Goal: Task Accomplishment & Management: Manage account settings

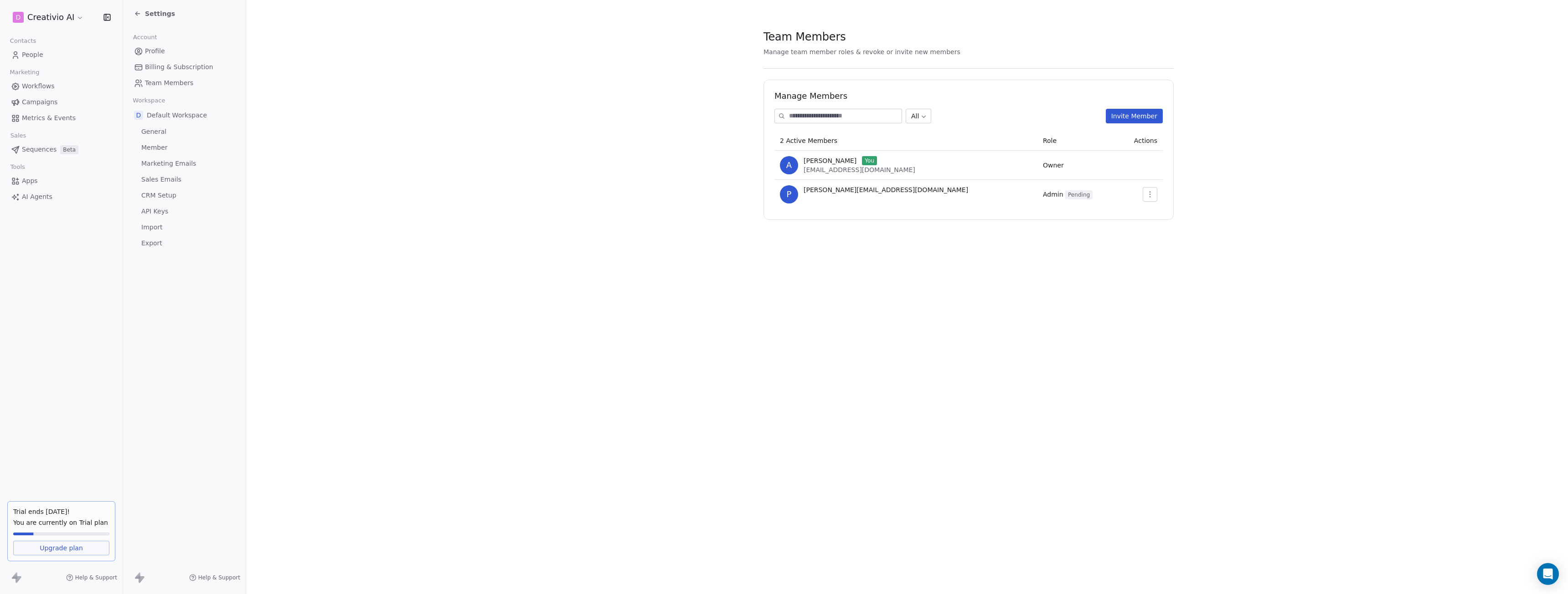
click at [712, 147] on section "Team Members Manage team member roles & revoke or invite new members Manage Mem…" at bounding box center [968, 124] width 1445 height 249
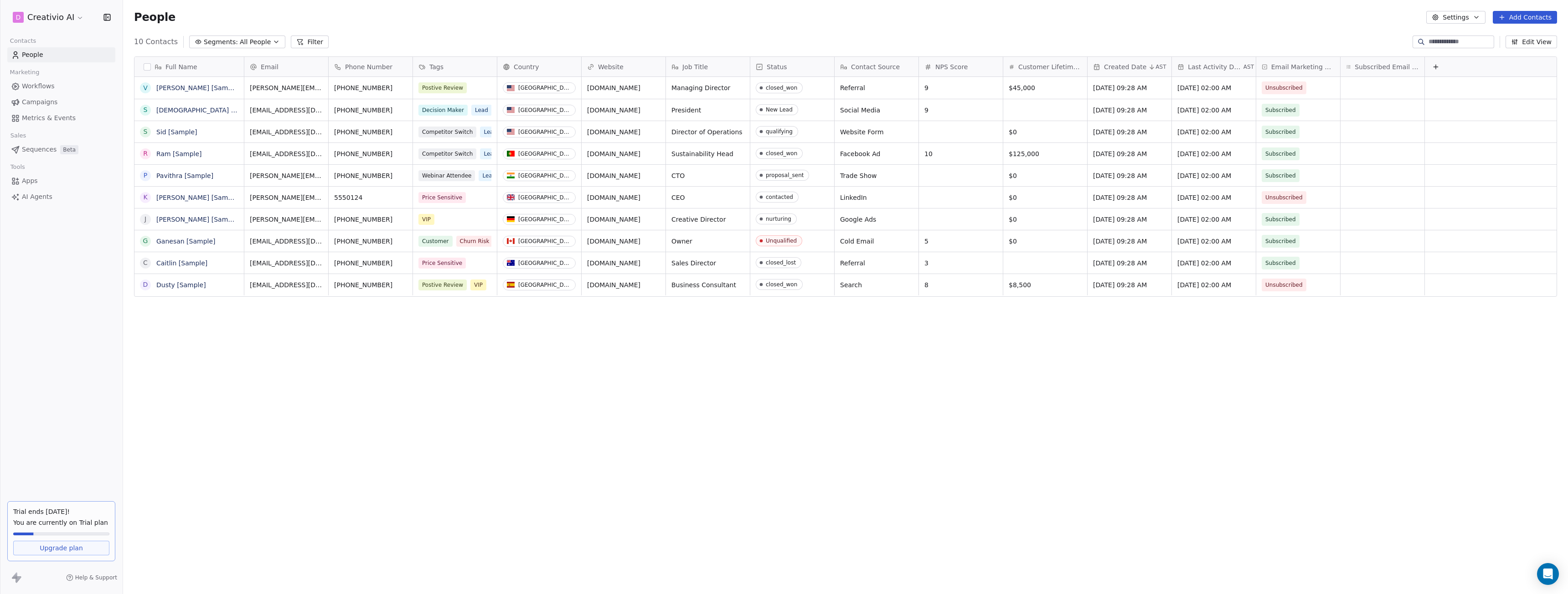
scroll to position [516, 1438]
click at [1519, 20] on button "Add Contacts" at bounding box center [1524, 17] width 64 height 12
click at [1448, 14] on html "D Creativio AI Contacts People Marketing Workflows Campaigns Metrics & Events S…" at bounding box center [784, 297] width 1568 height 594
click at [1451, 16] on button "Settings" at bounding box center [1456, 17] width 59 height 12
click at [513, 11] on html "D Creativio AI Contacts People Marketing Workflows Campaigns Metrics & Events S…" at bounding box center [784, 297] width 1568 height 594
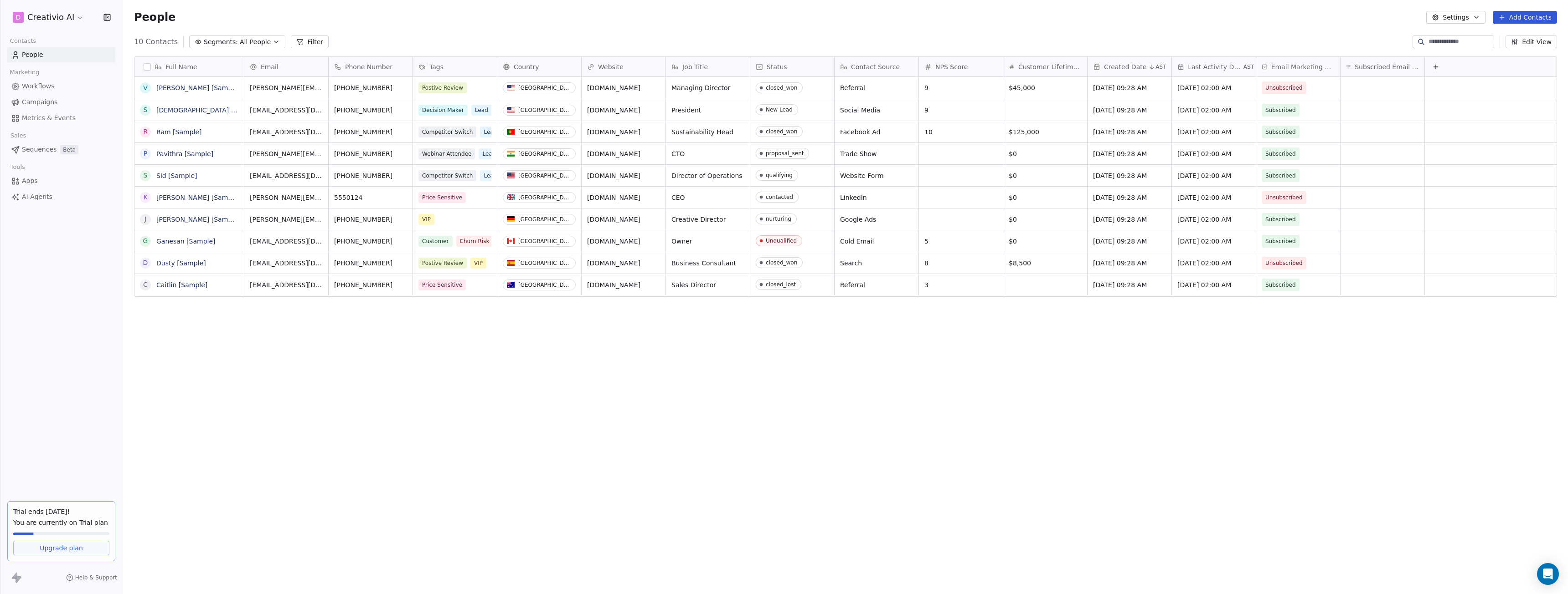
click at [71, 16] on html "D Creativio AI Contacts People Marketing Workflows Campaigns Metrics & Events S…" at bounding box center [784, 297] width 1568 height 594
click at [56, 56] on link "Workspace Settings" at bounding box center [70, 53] width 112 height 14
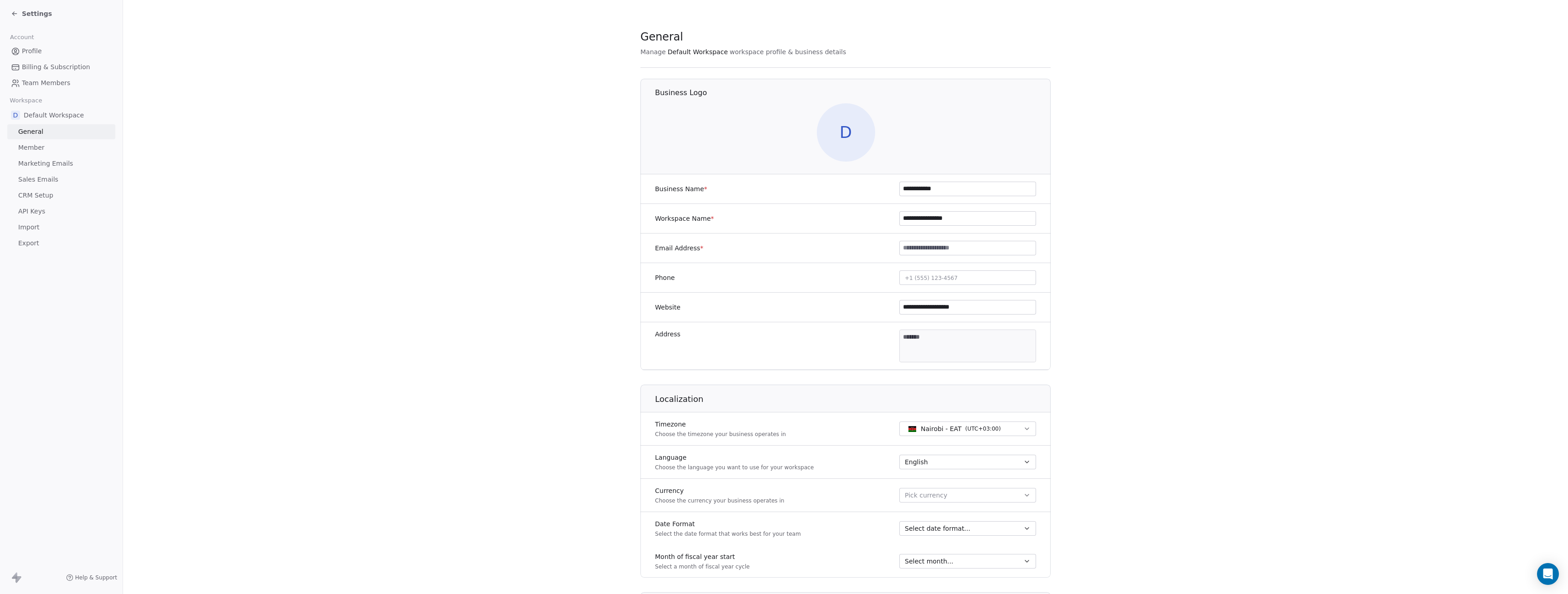
click at [842, 137] on span "D" at bounding box center [845, 132] width 58 height 58
click at [917, 190] on input "**********" at bounding box center [967, 188] width 136 height 13
type input "**********"
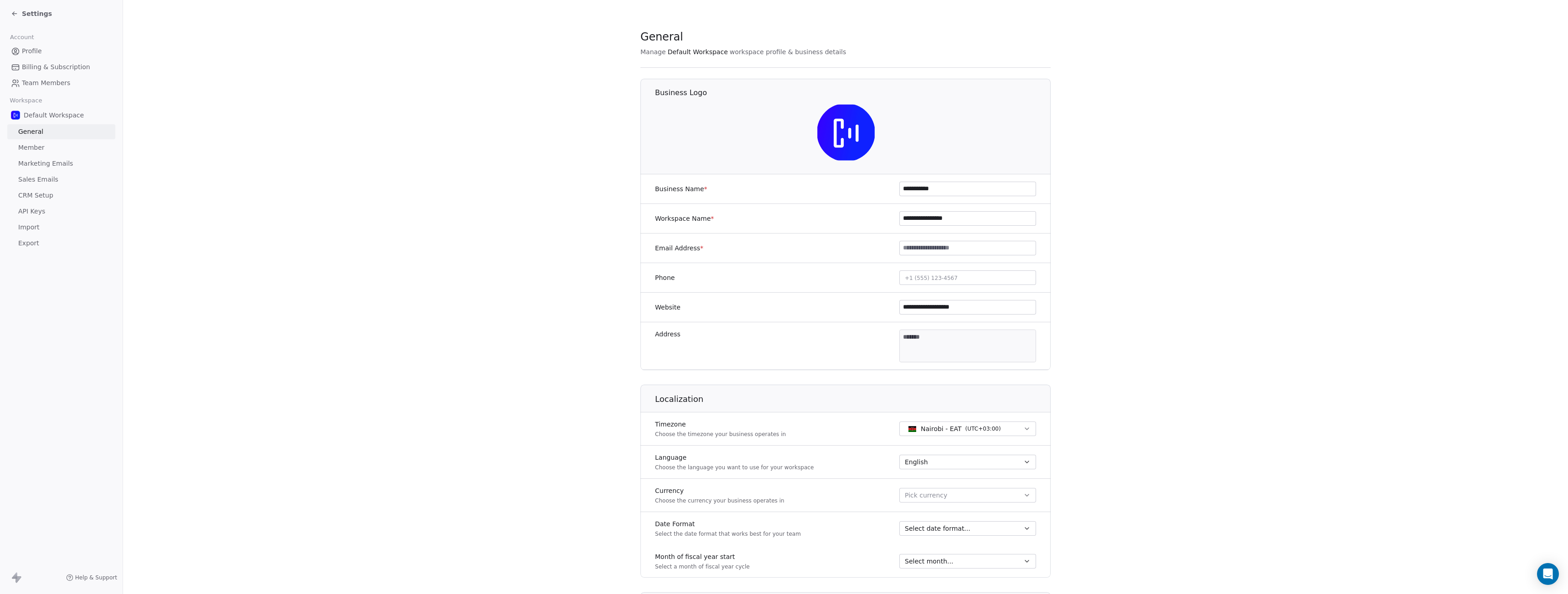
click at [902, 250] on input at bounding box center [967, 248] width 136 height 13
type input "**********"
drag, startPoint x: 922, startPoint y: 308, endPoint x: 975, endPoint y: 312, distance: 53.2
click at [975, 312] on input "**********" at bounding box center [967, 307] width 136 height 13
type input "**********"
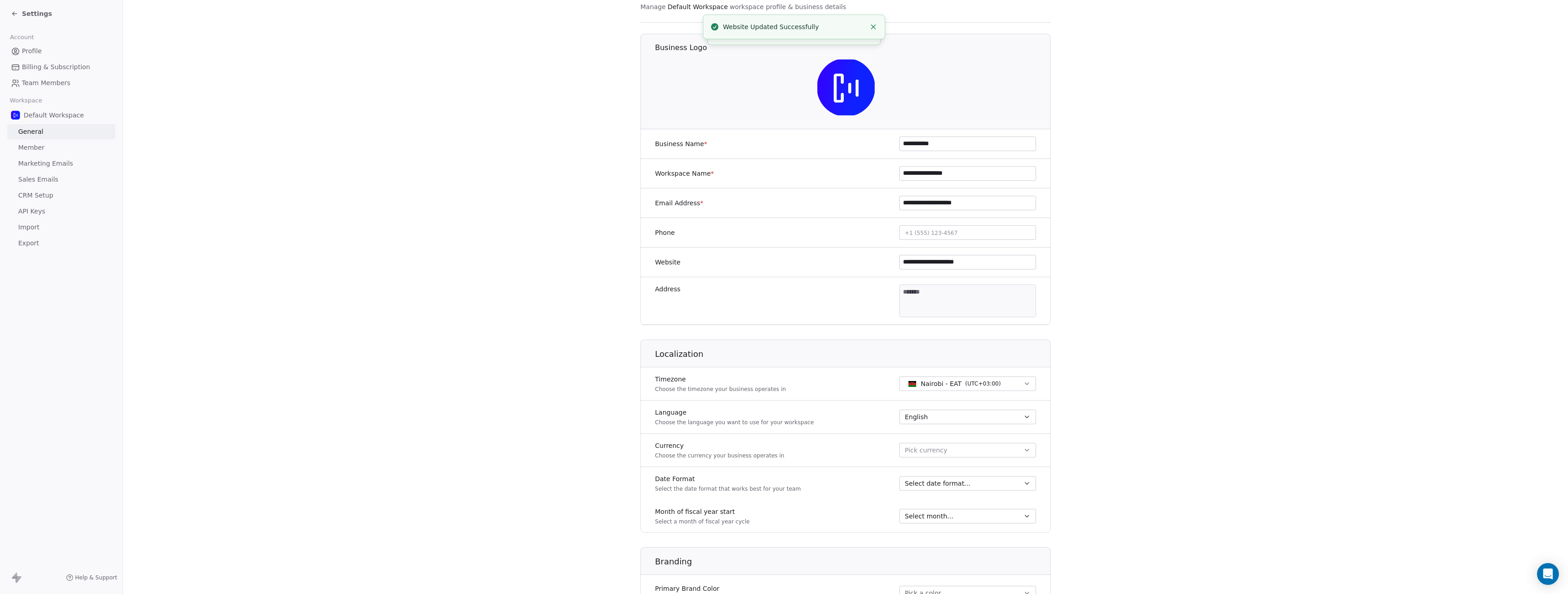
scroll to position [45, 0]
click at [965, 384] on span "( UTC+03:00 )" at bounding box center [983, 383] width 36 height 8
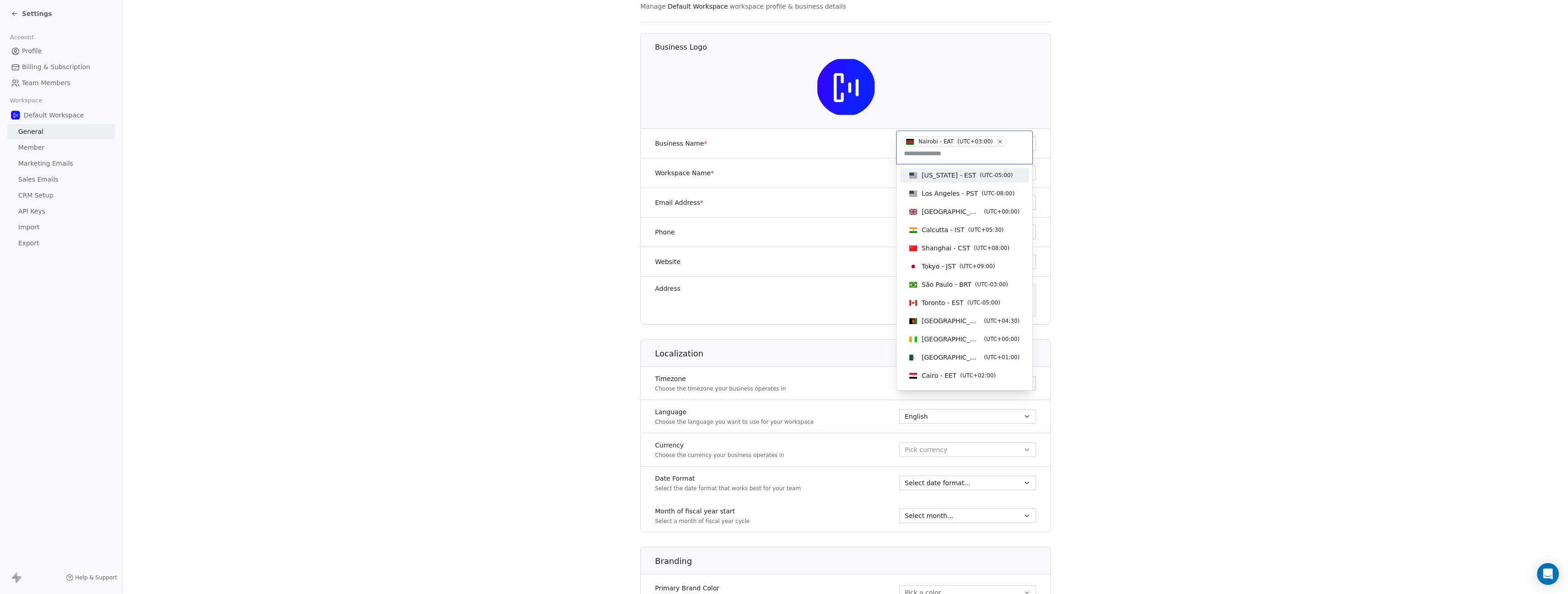
click at [980, 174] on span "( UTC-05:00 )" at bounding box center [996, 175] width 33 height 8
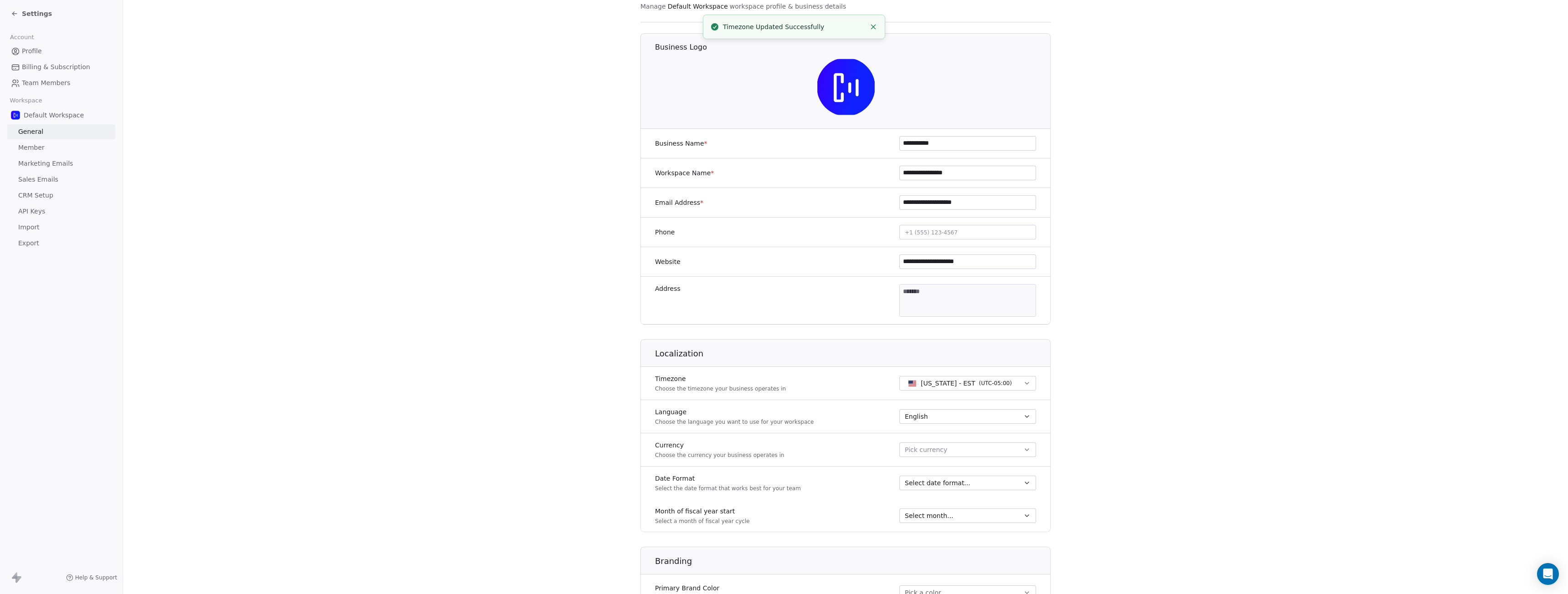
click at [906, 448] on span "Pick currency" at bounding box center [925, 450] width 42 height 10
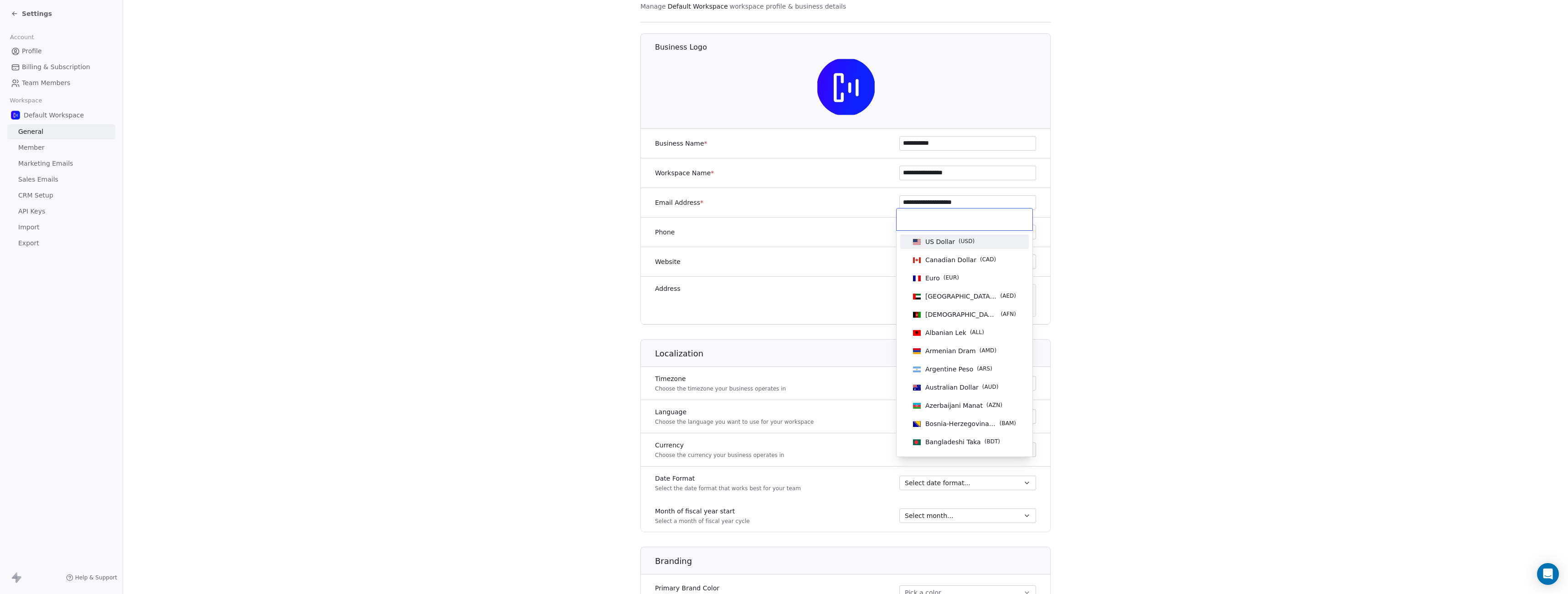
click at [951, 241] on span "US Dollar" at bounding box center [940, 242] width 29 height 9
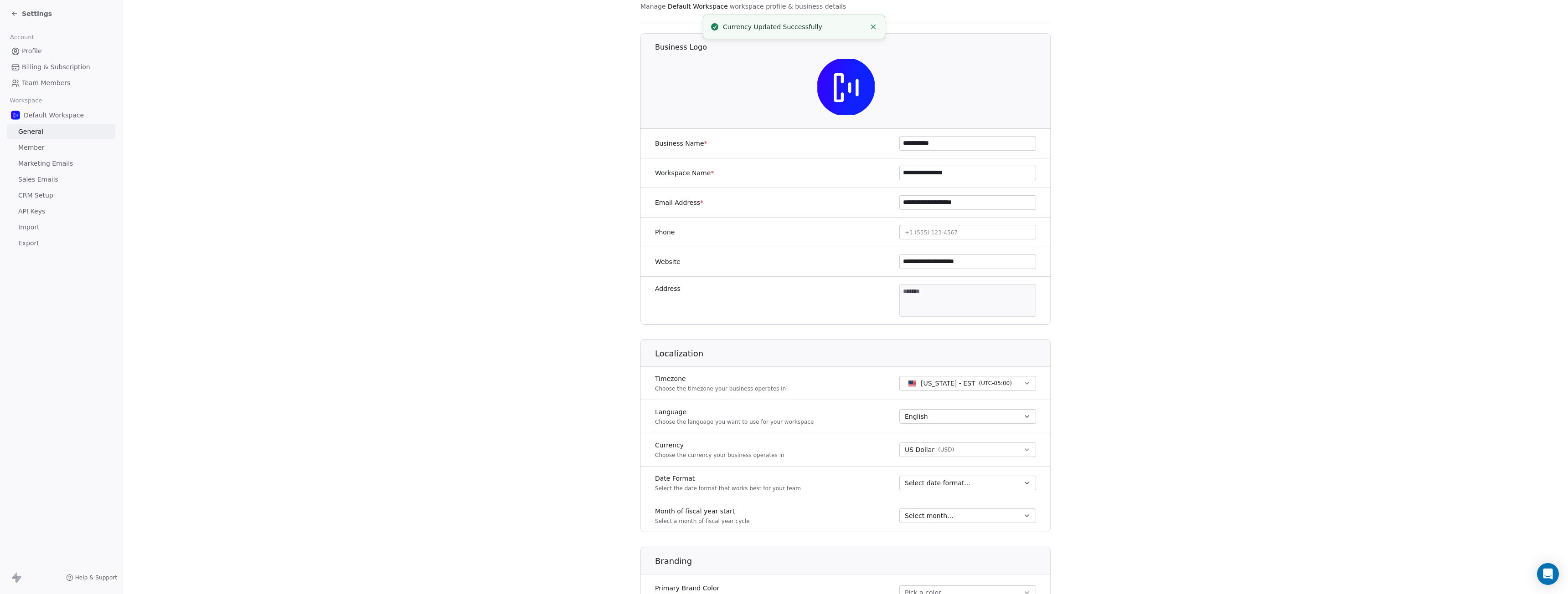
click at [931, 482] on span "Select date format..." at bounding box center [938, 483] width 66 height 9
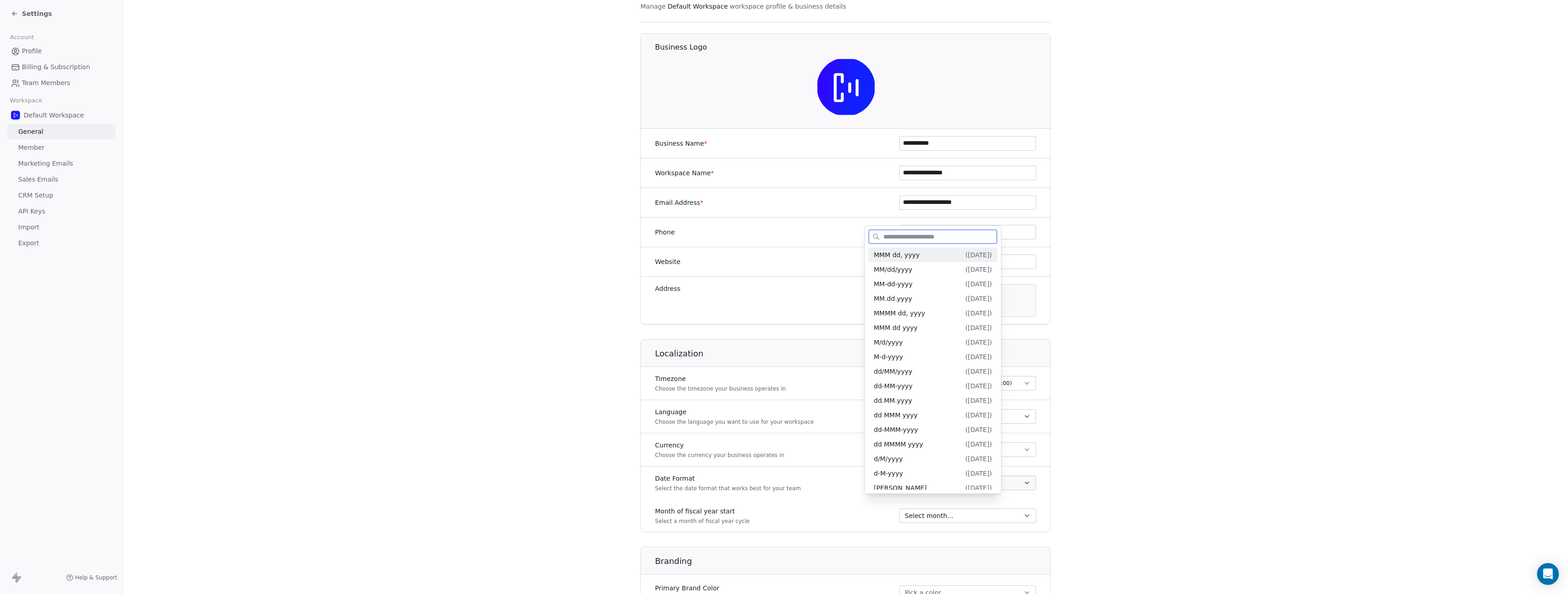
click at [991, 258] on span "( [DATE] )" at bounding box center [978, 255] width 27 height 7
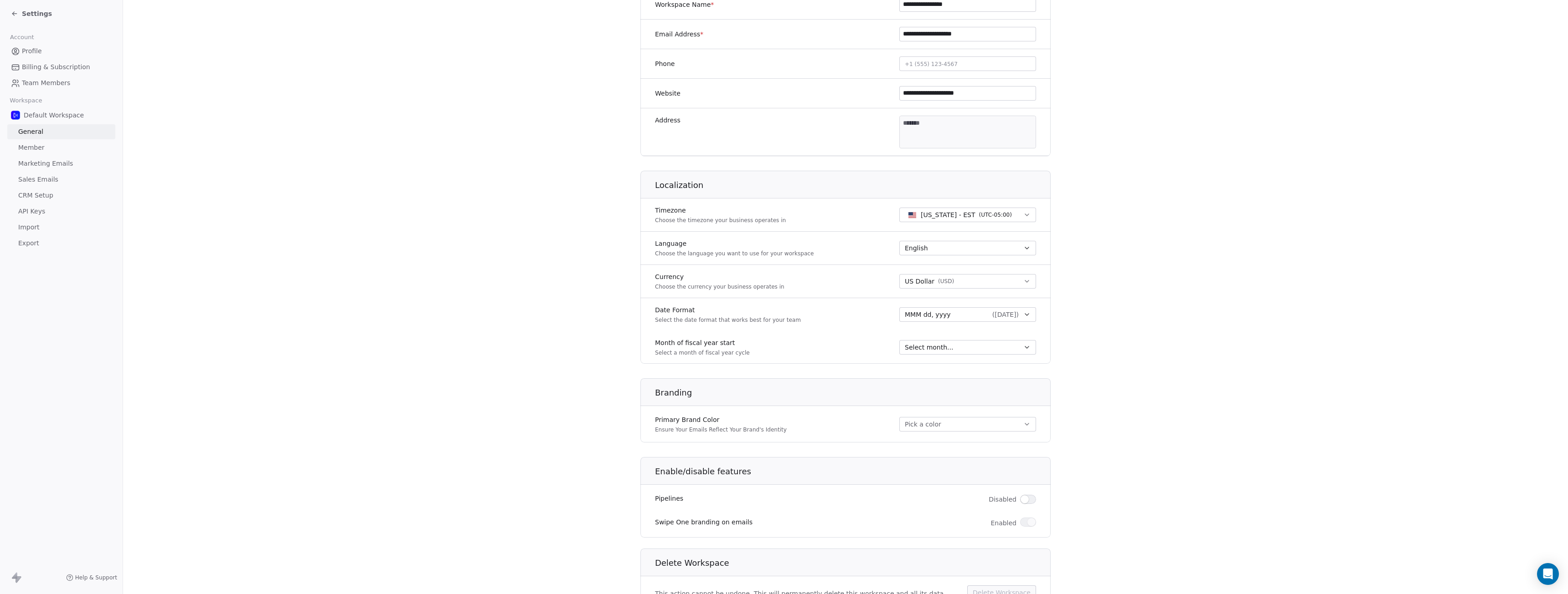
scroll to position [259, 0]
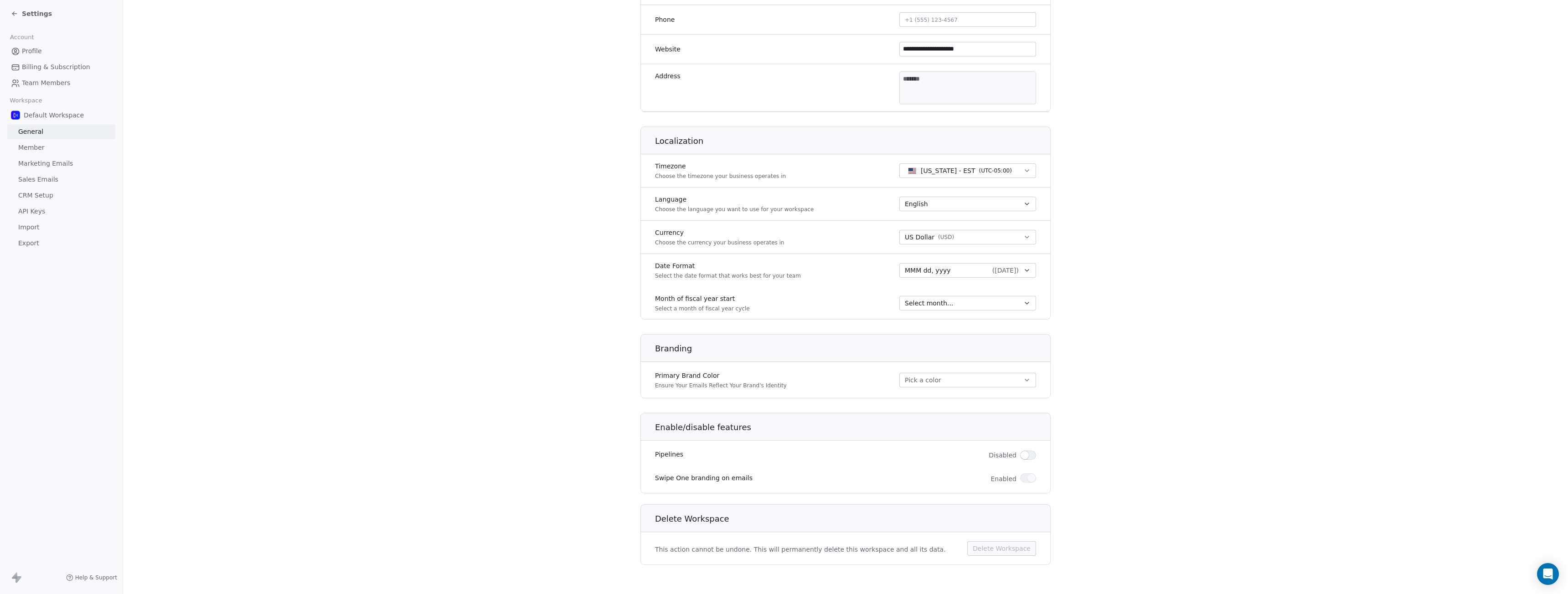
click at [933, 379] on button "Pick a color" at bounding box center [967, 380] width 137 height 14
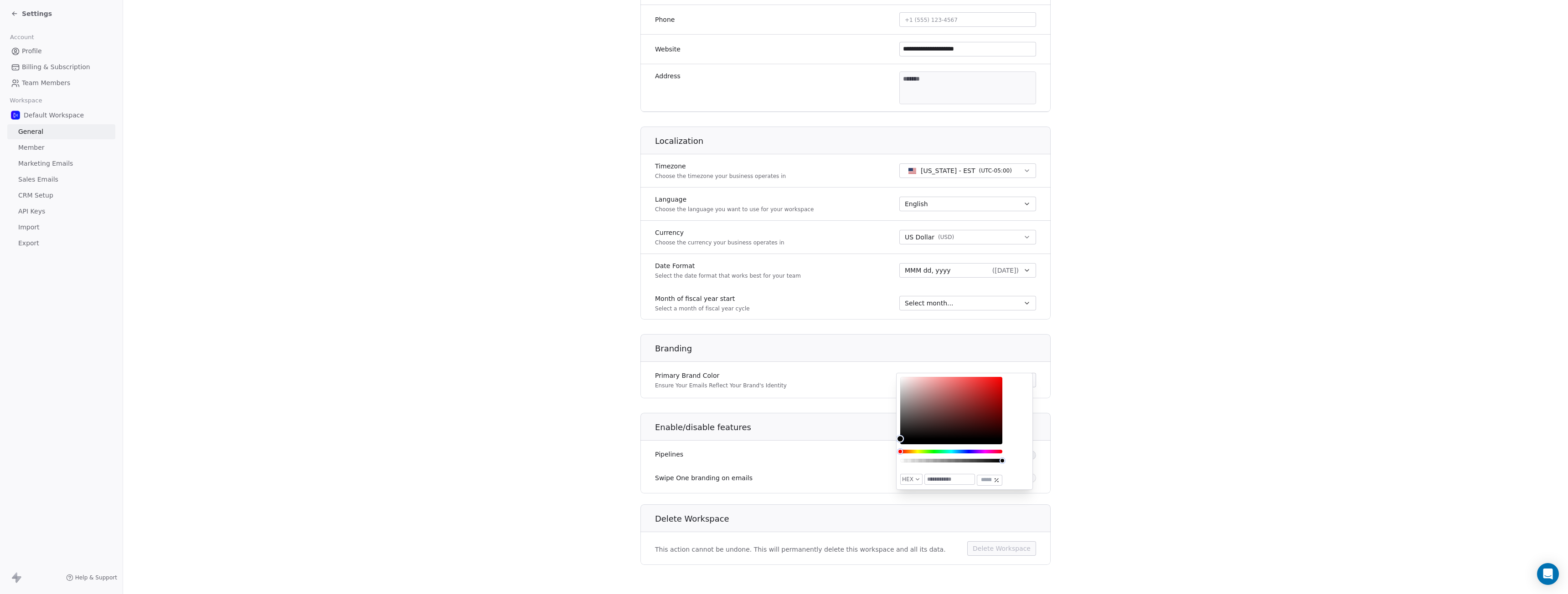
click at [850, 389] on div "Primary Brand Color Ensure Your Emails Reflect Your Brand's Identity Pick a col…" at bounding box center [845, 380] width 411 height 26
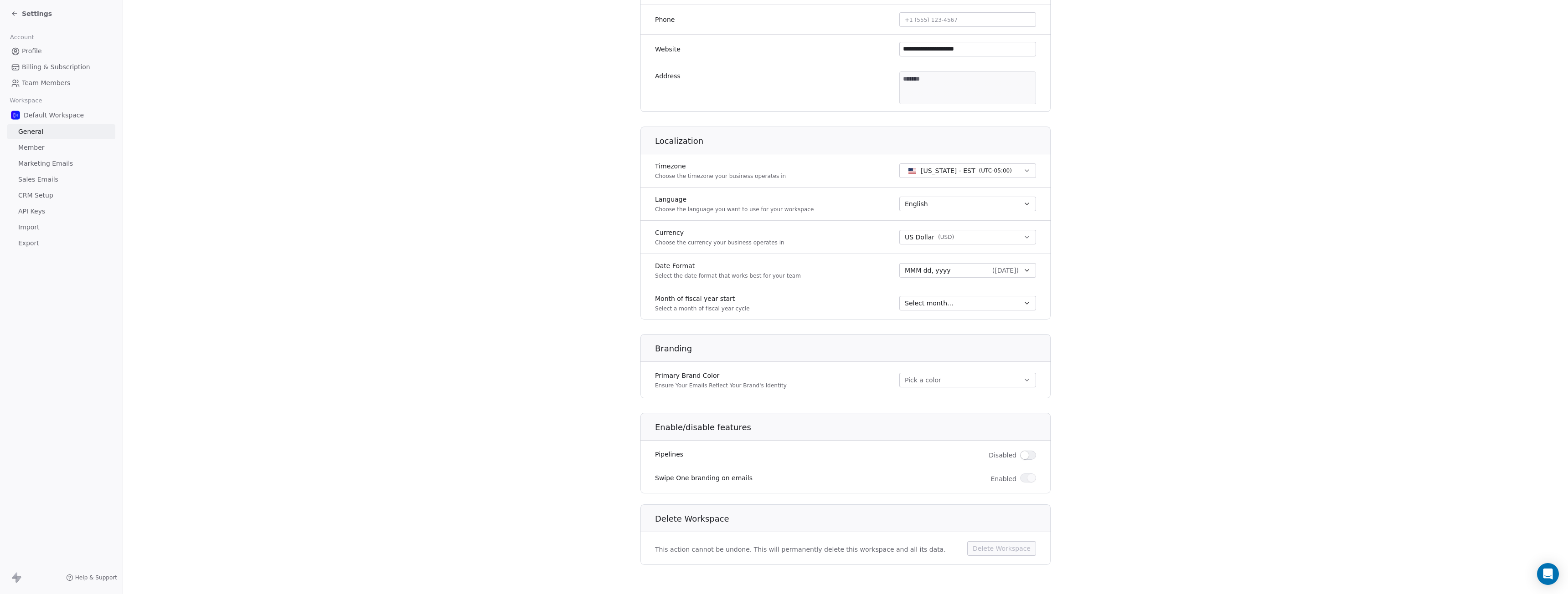
click at [1025, 456] on span "button" at bounding box center [1024, 455] width 8 height 8
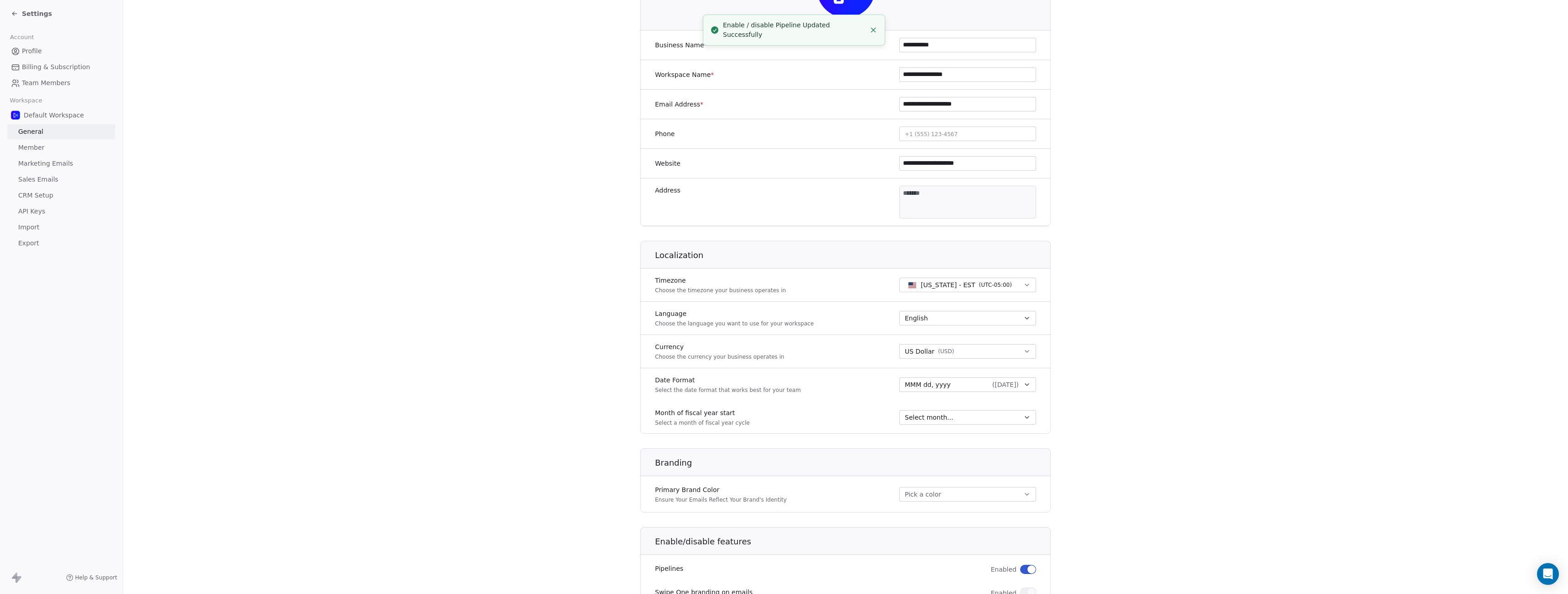
scroll to position [0, 0]
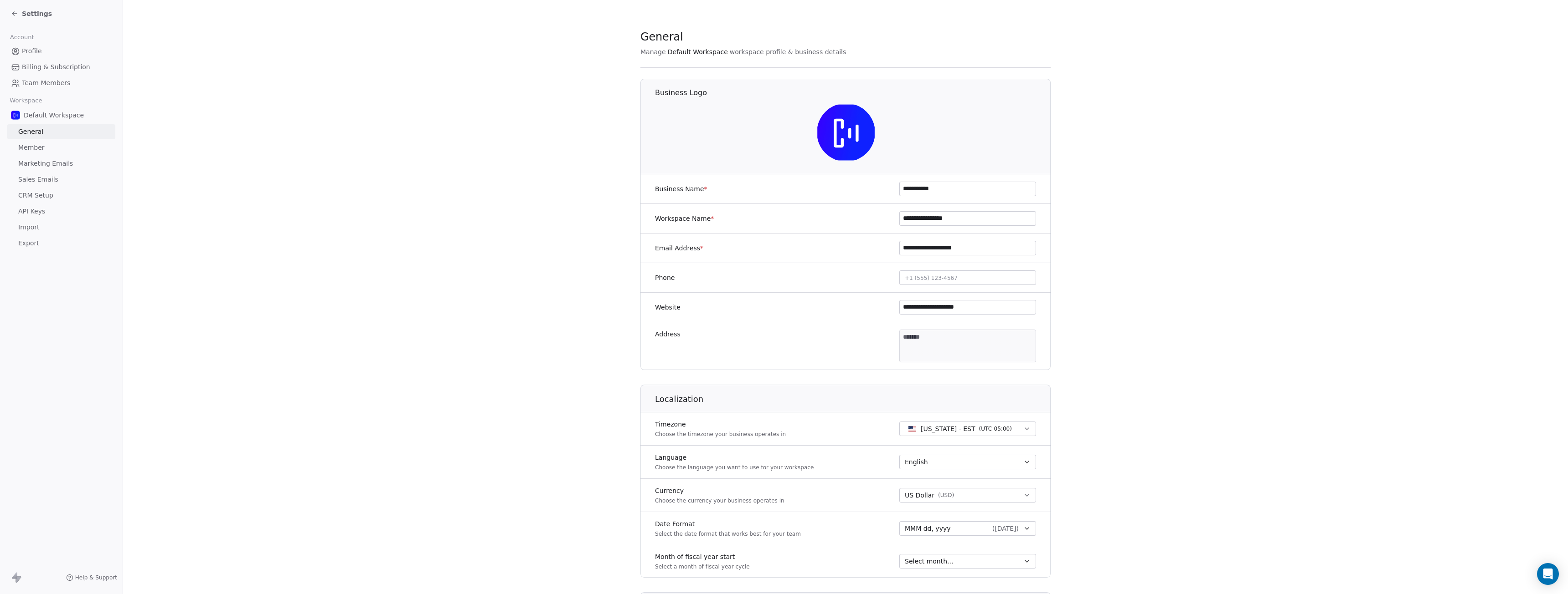
click at [65, 164] on span "Marketing Emails" at bounding box center [45, 163] width 54 height 10
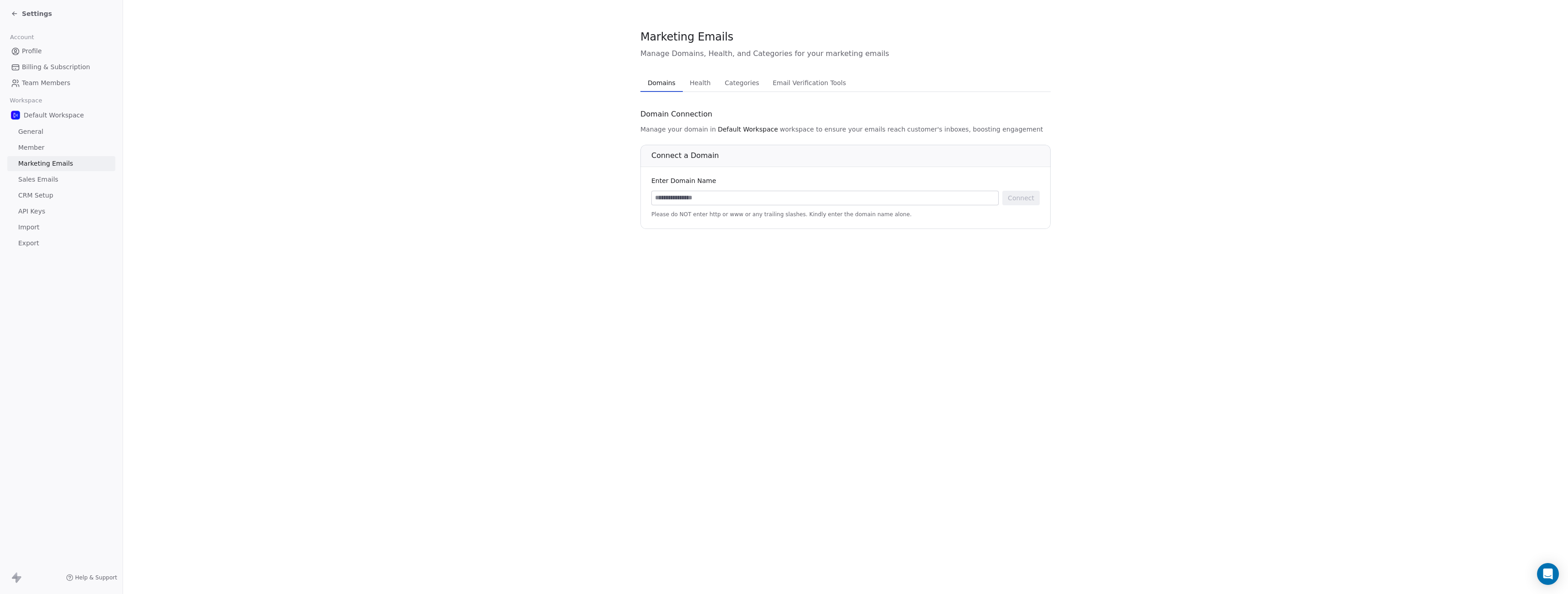
click at [687, 201] on input at bounding box center [825, 197] width 346 height 13
type input "**********"
click at [1017, 197] on button "Connect" at bounding box center [1021, 198] width 37 height 14
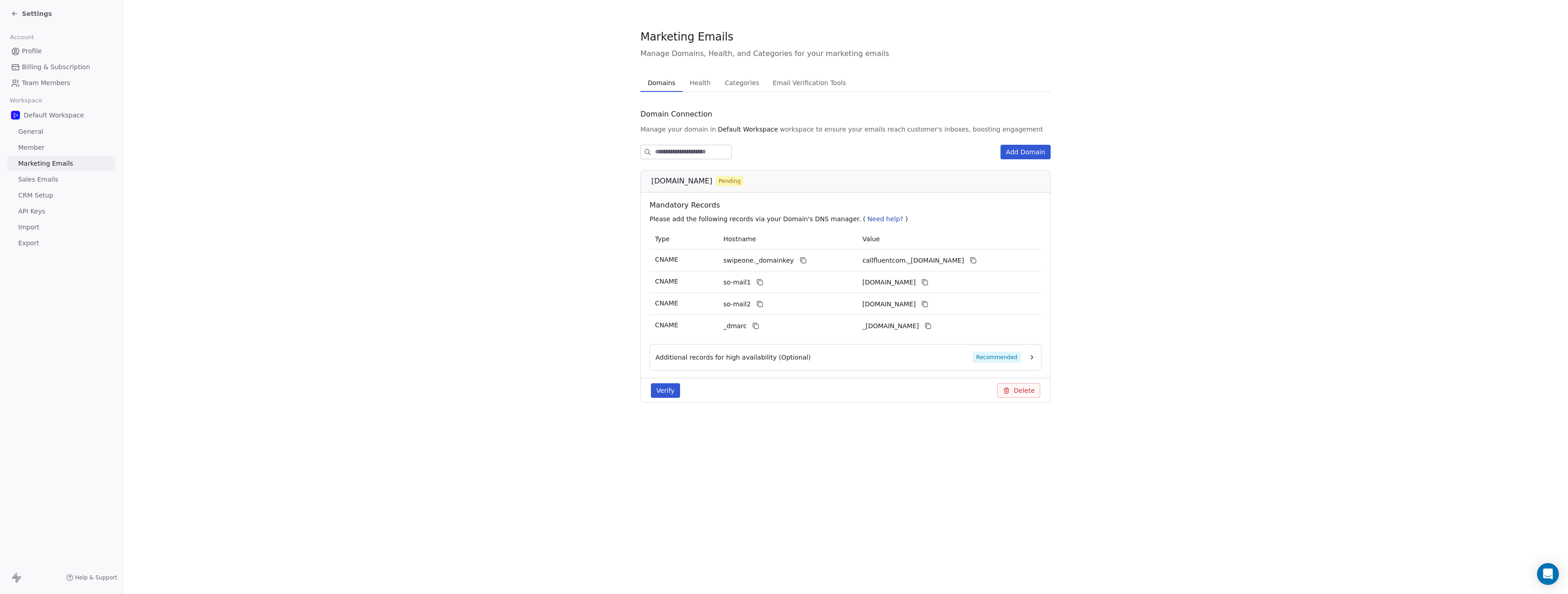
click at [1021, 392] on button "Delete" at bounding box center [1018, 391] width 43 height 14
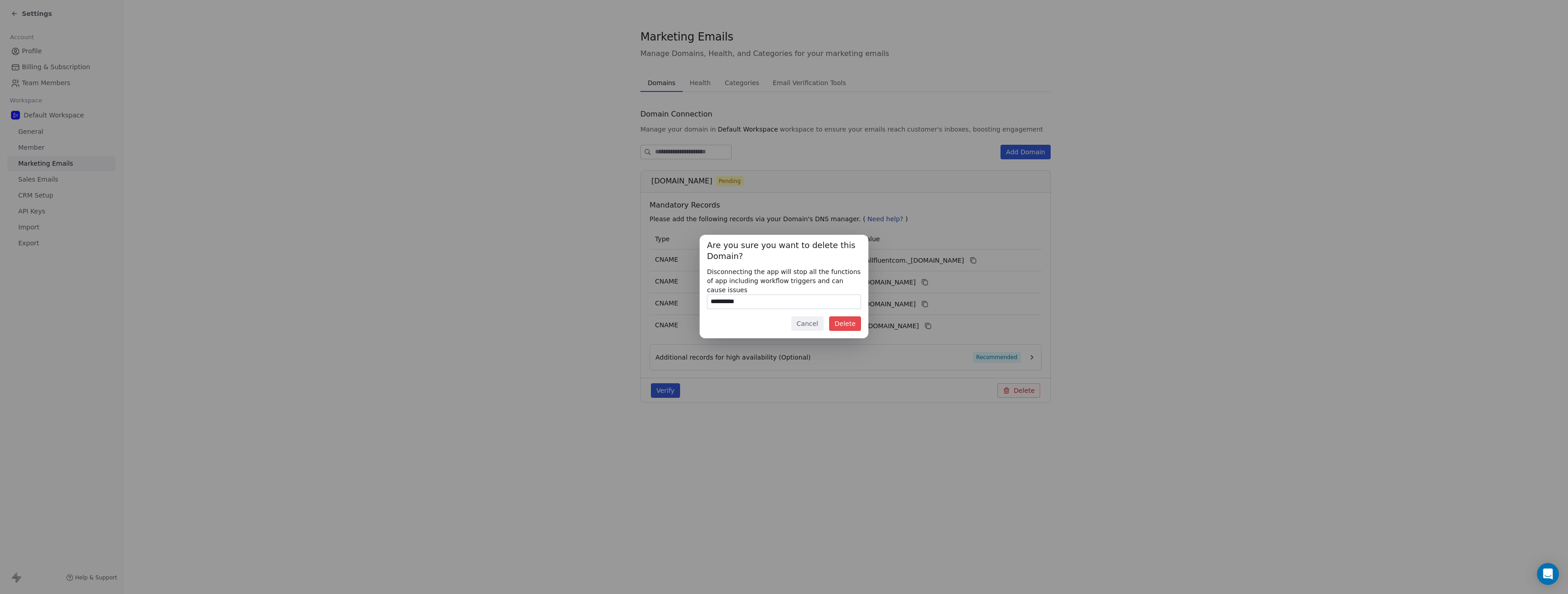
type input "**********"
click at [849, 321] on button "Delete" at bounding box center [845, 324] width 32 height 14
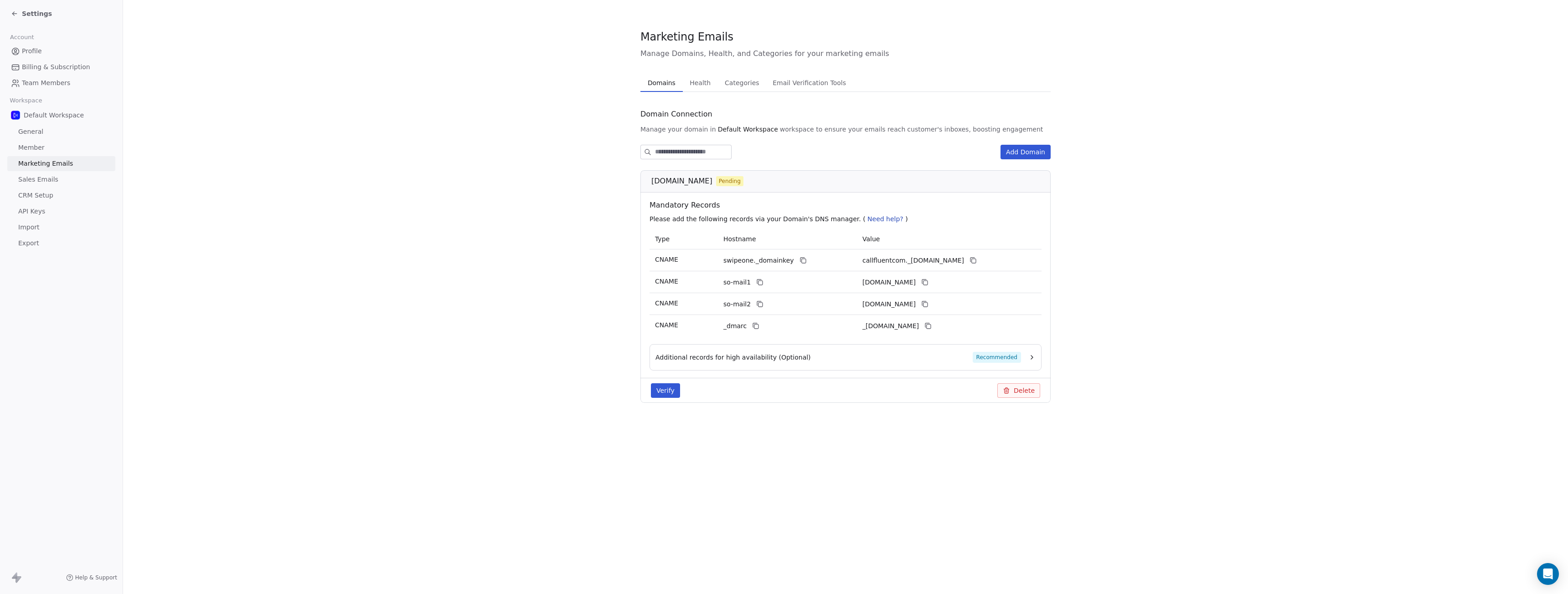
click at [692, 153] on input at bounding box center [693, 152] width 76 height 13
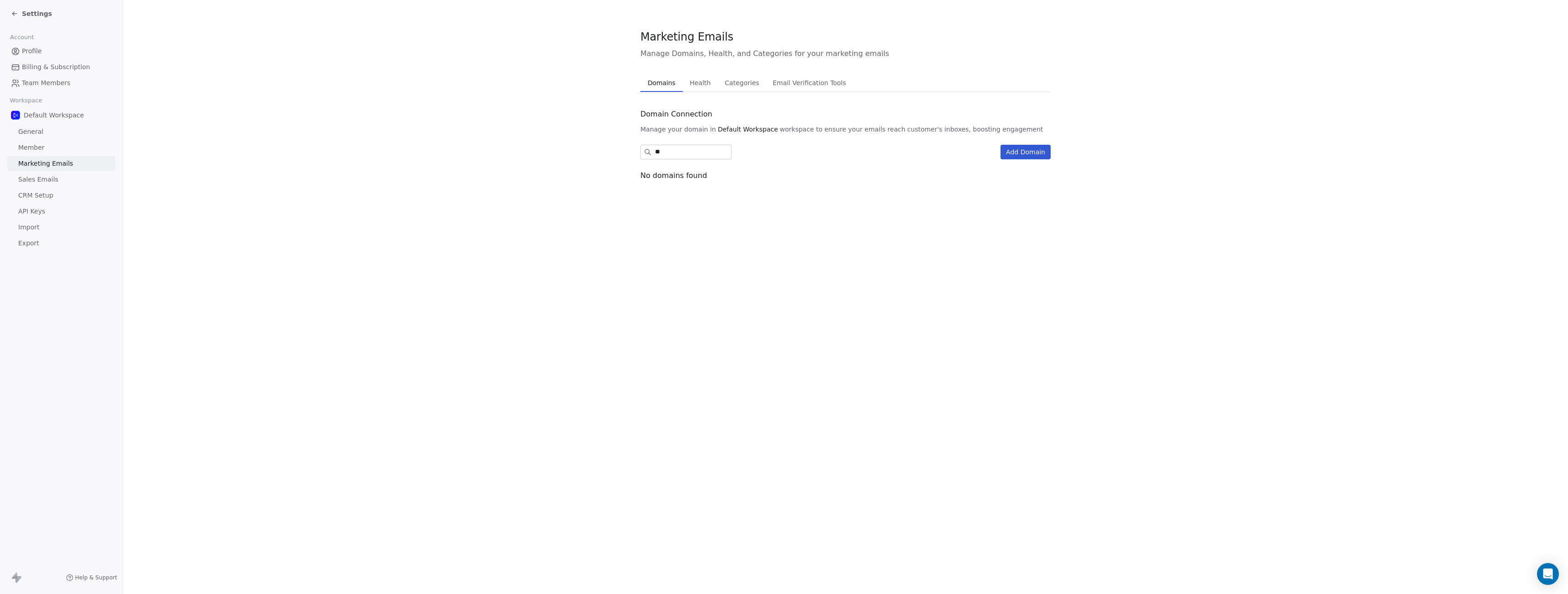
type input "*"
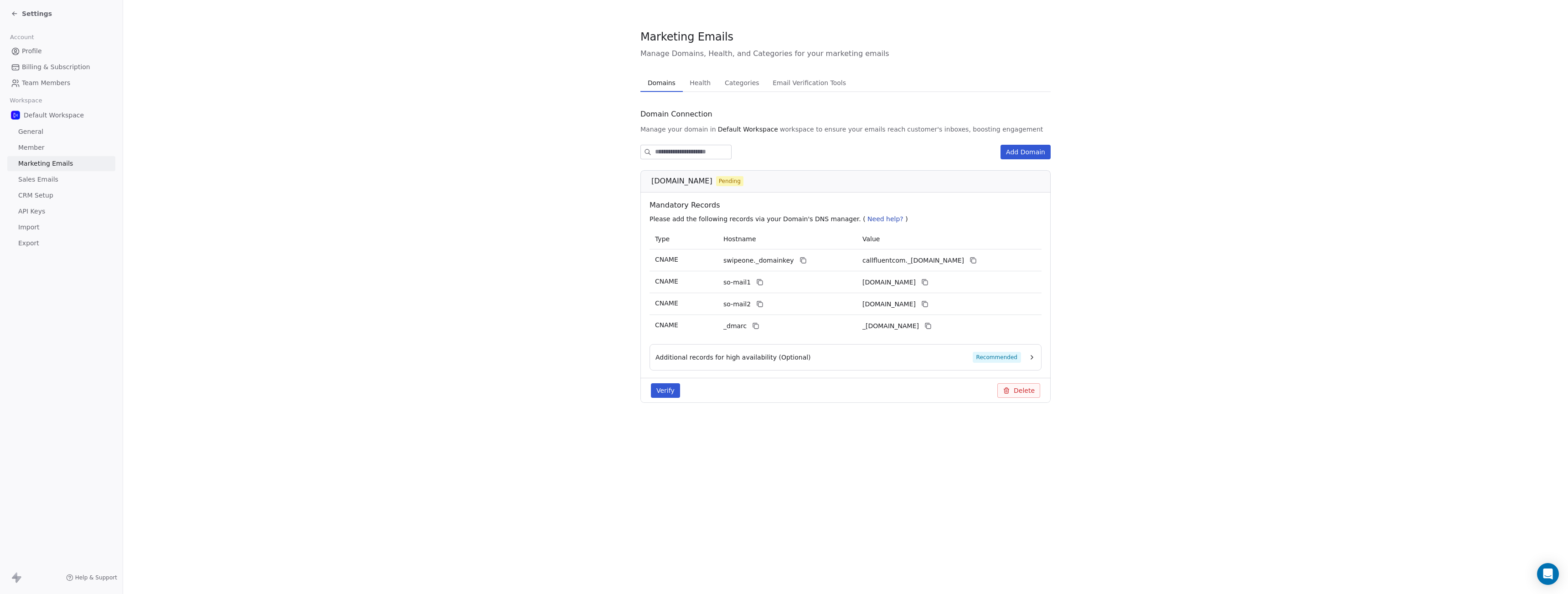
click at [1015, 392] on button "Delete" at bounding box center [1018, 391] width 43 height 14
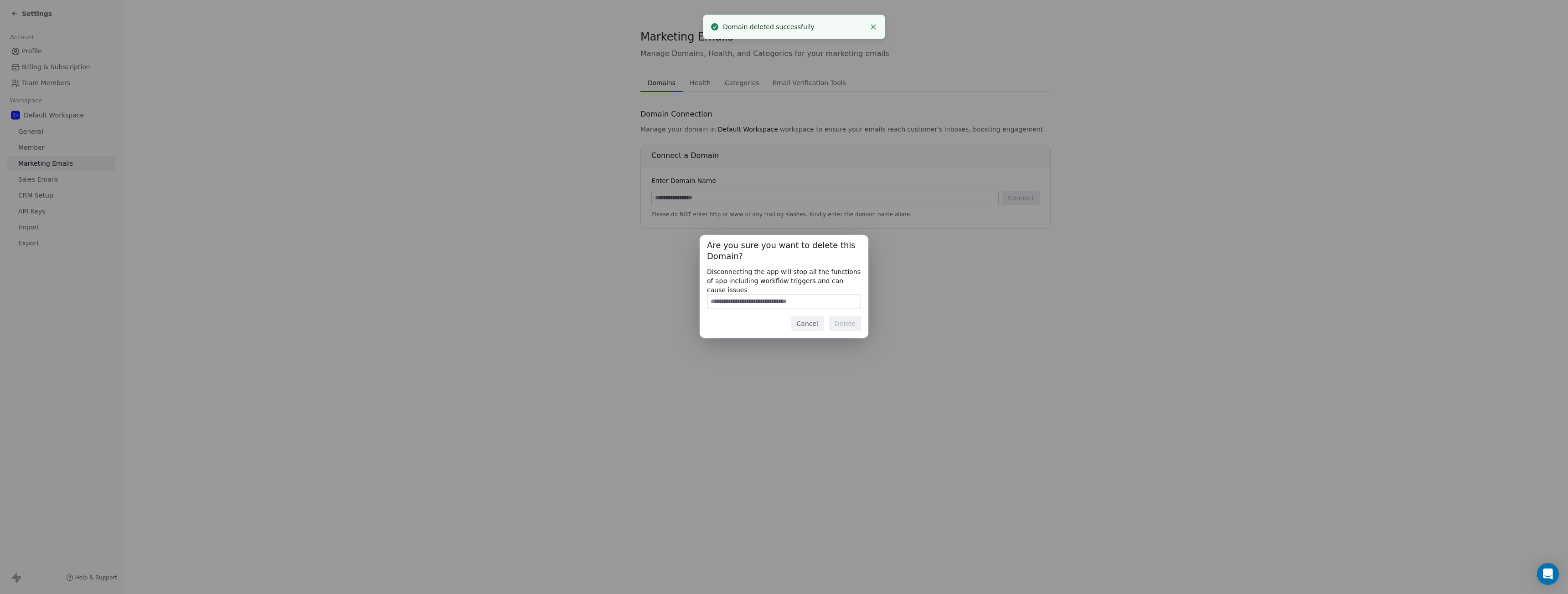
click at [786, 300] on input at bounding box center [784, 301] width 153 height 13
type input "**********"
click at [844, 317] on button "Delete" at bounding box center [845, 324] width 32 height 14
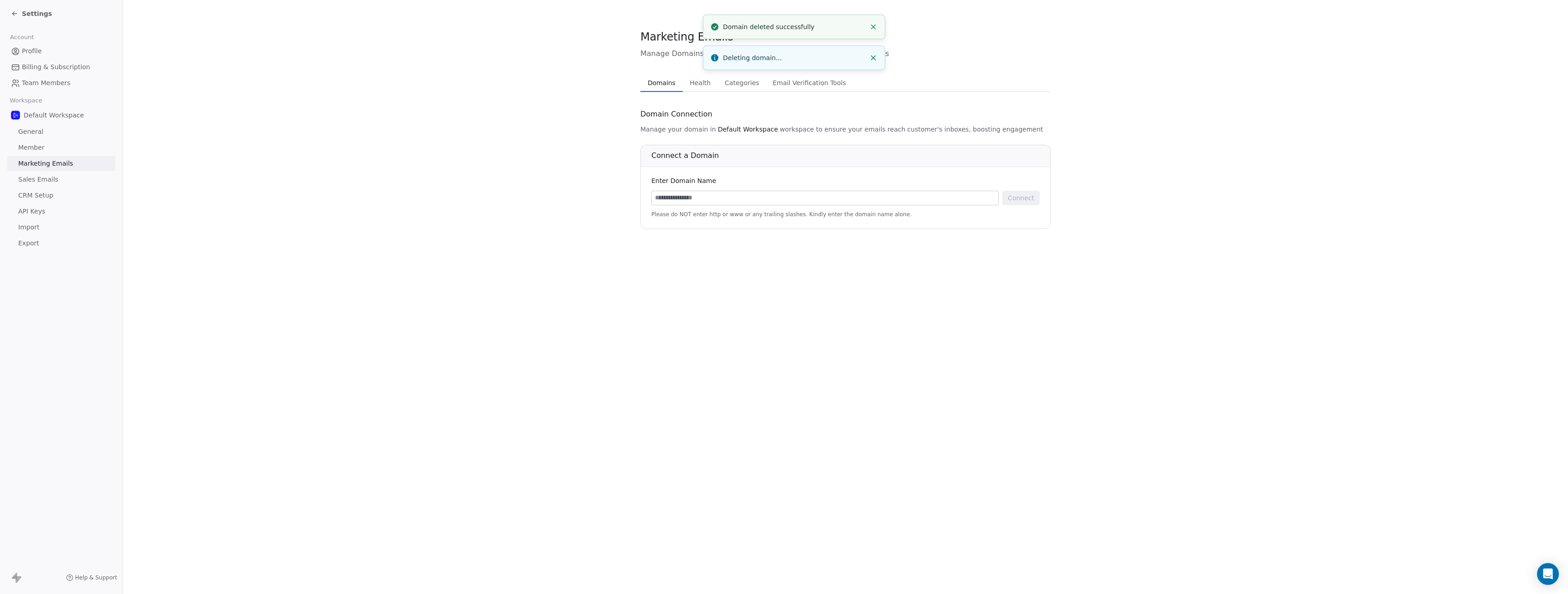
click at [873, 29] on icon "Close toast" at bounding box center [873, 27] width 8 height 8
click at [701, 85] on span "Health" at bounding box center [700, 83] width 29 height 12
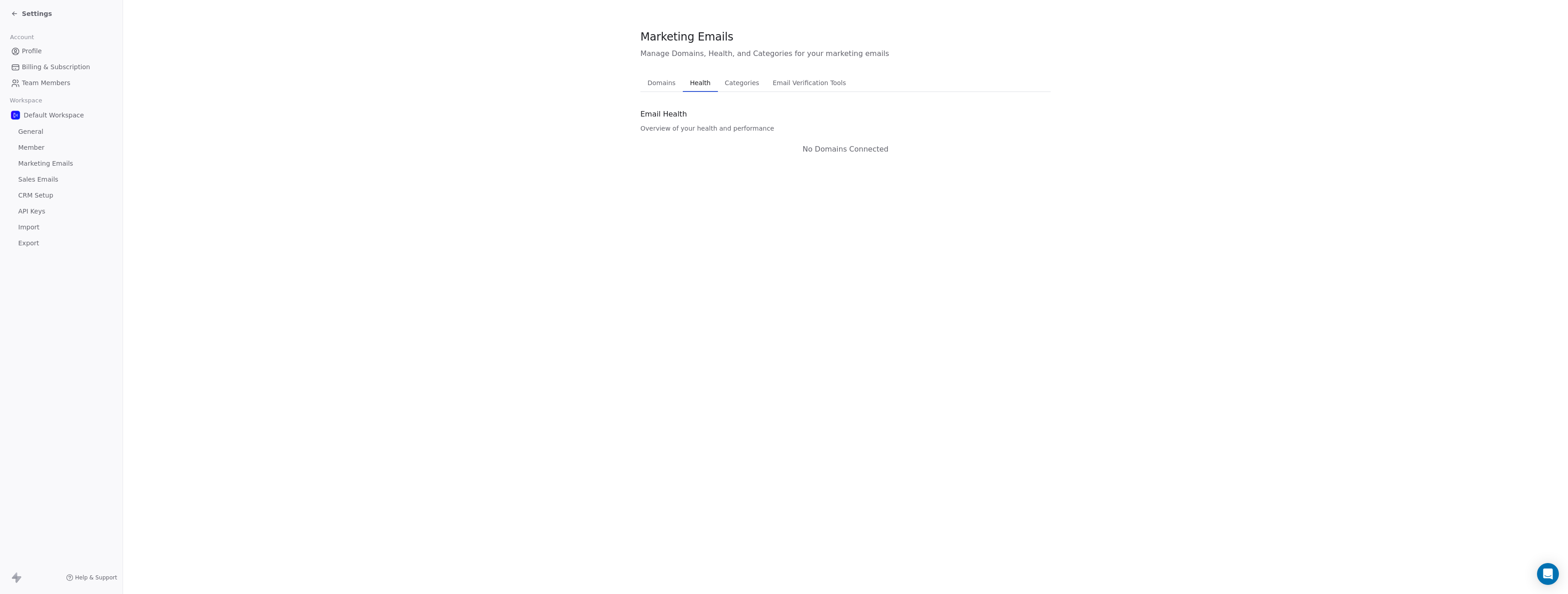
click at [723, 83] on span "Categories" at bounding box center [742, 83] width 41 height 12
click at [782, 83] on span "Email Verification Tools" at bounding box center [809, 83] width 79 height 12
click at [665, 176] on h1 "Reoon" at bounding box center [845, 173] width 388 height 11
copy h1 "Reoon"
